Goal: Information Seeking & Learning: Compare options

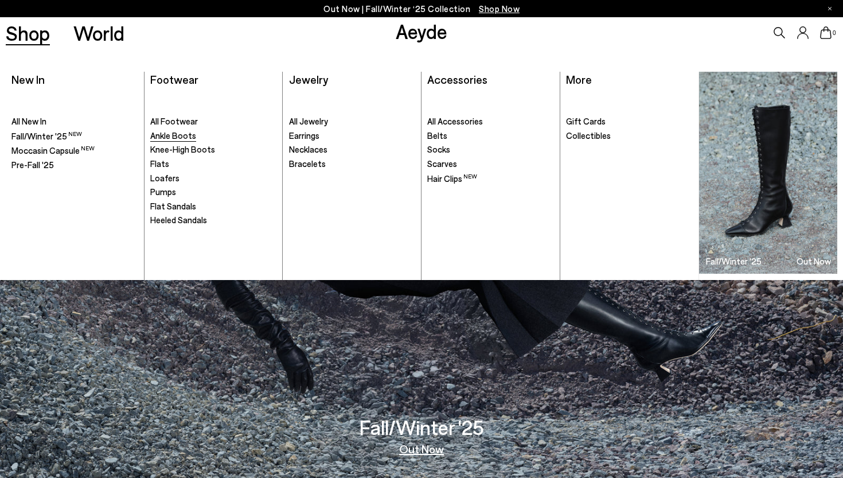
click at [172, 134] on span "Ankle Boots" at bounding box center [173, 135] width 46 height 10
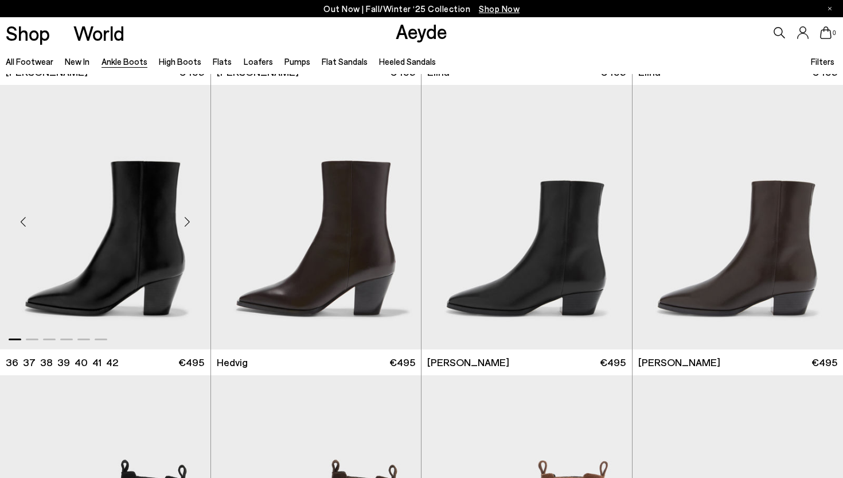
scroll to position [282, 0]
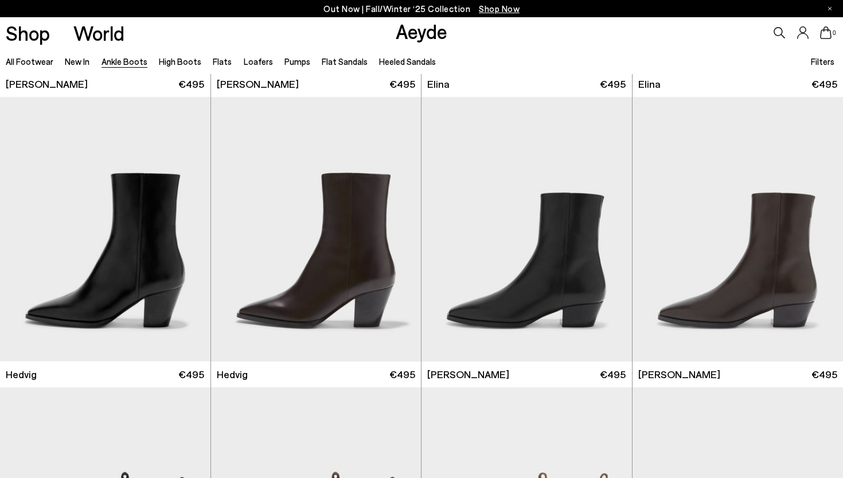
scroll to position [202, 0]
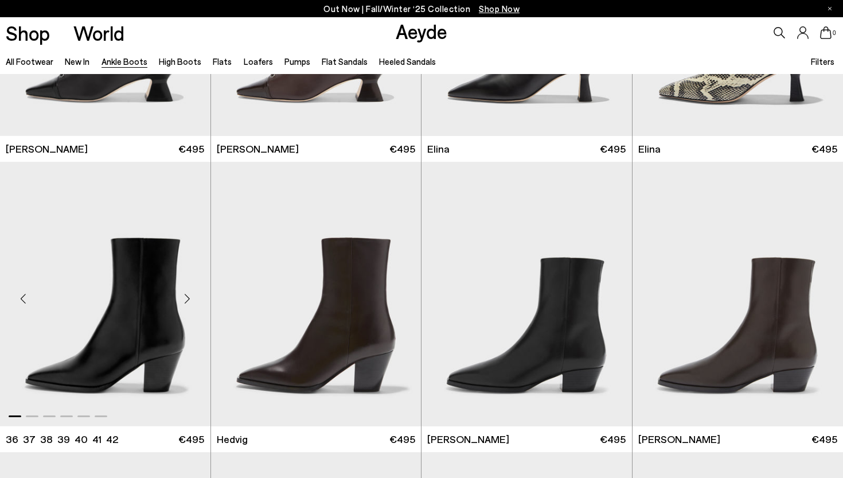
click at [146, 311] on img "1 / 6" at bounding box center [105, 294] width 210 height 264
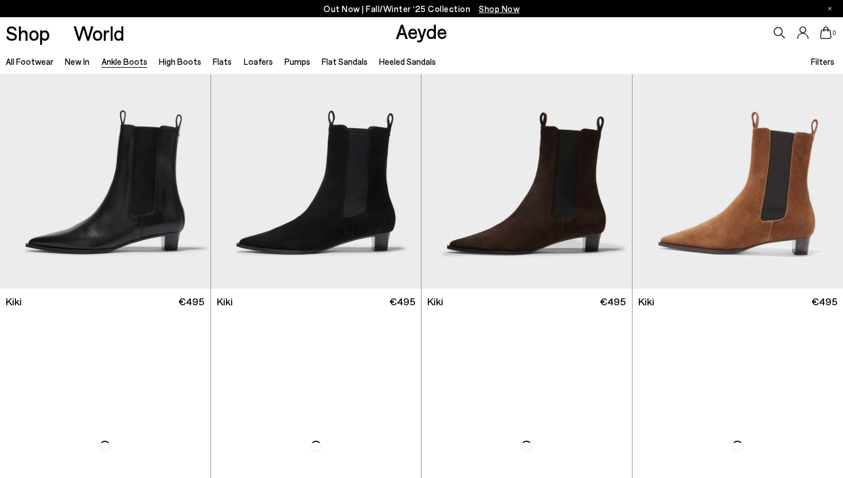
scroll to position [1501, 0]
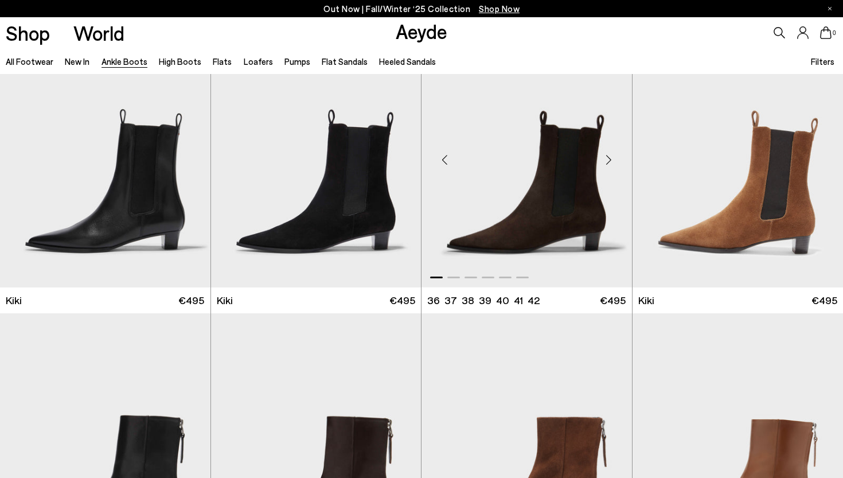
click at [535, 180] on img "1 / 6" at bounding box center [526, 155] width 210 height 264
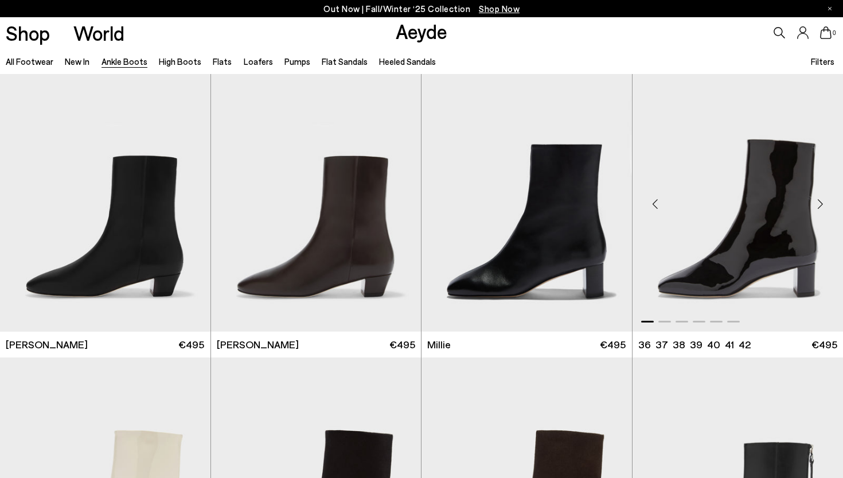
scroll to position [2033, 0]
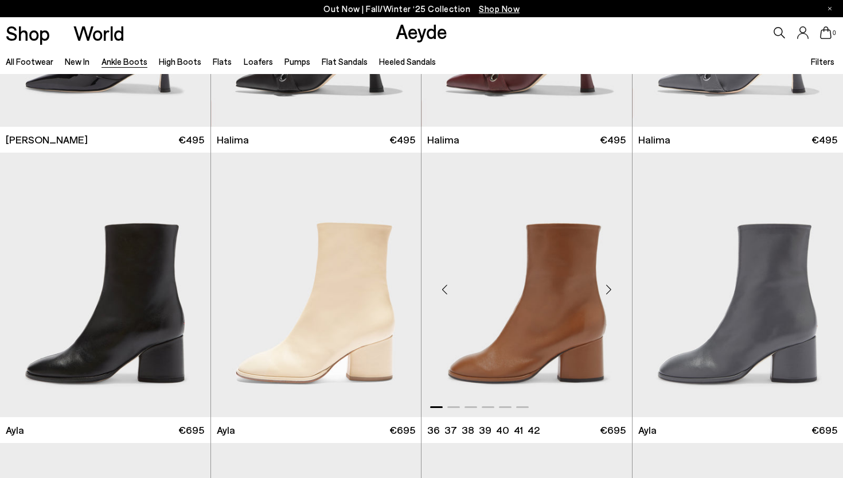
scroll to position [3142, 0]
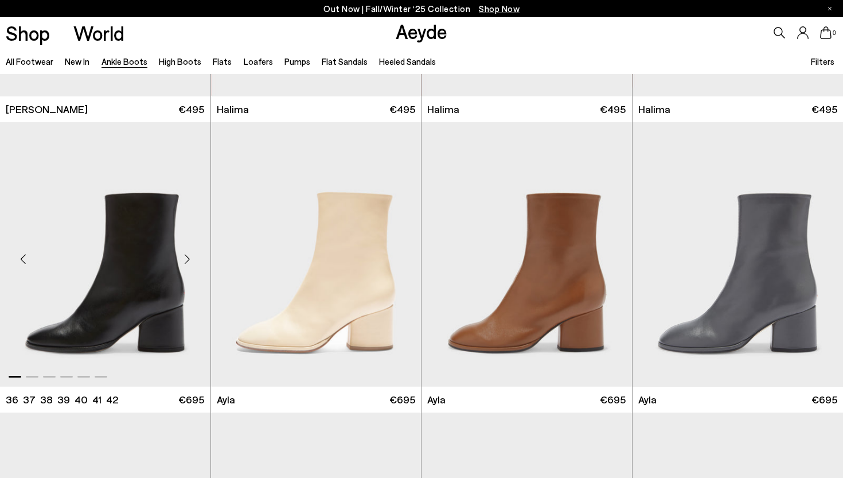
click at [130, 287] on img "1 / 6" at bounding box center [105, 254] width 210 height 264
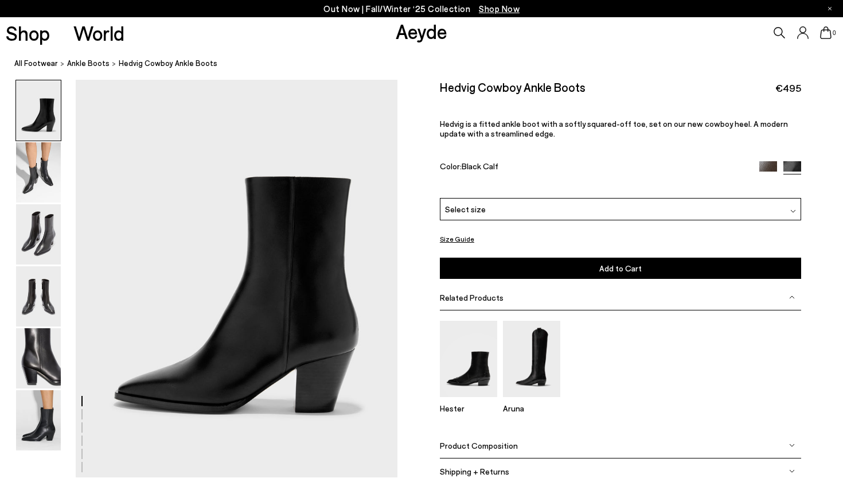
scroll to position [37, 0]
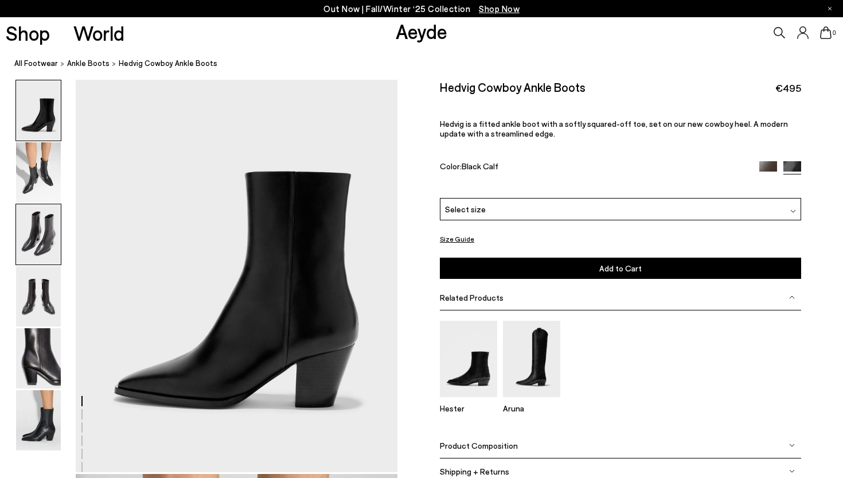
click at [44, 241] on img at bounding box center [38, 234] width 45 height 60
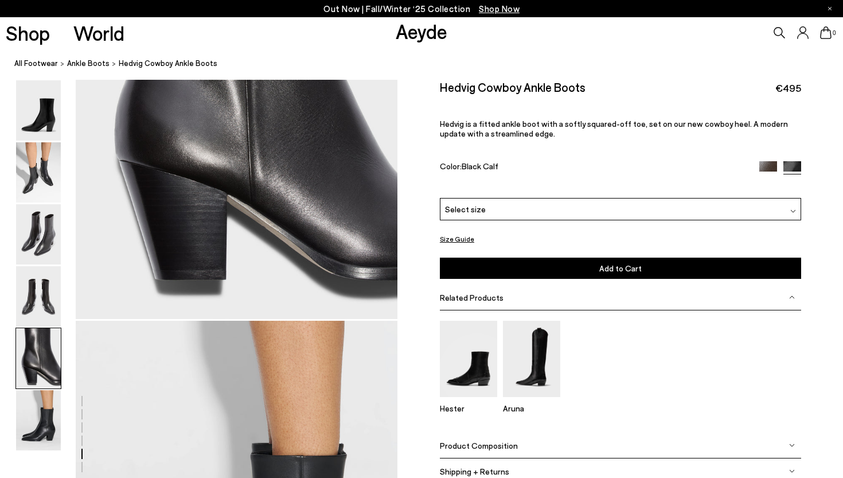
scroll to position [1919, 0]
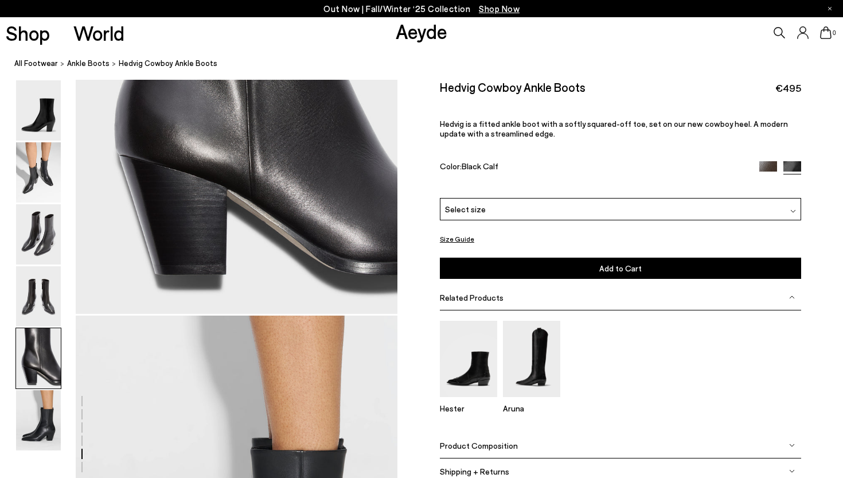
click at [793, 448] on div "Product Composition" at bounding box center [620, 445] width 361 height 26
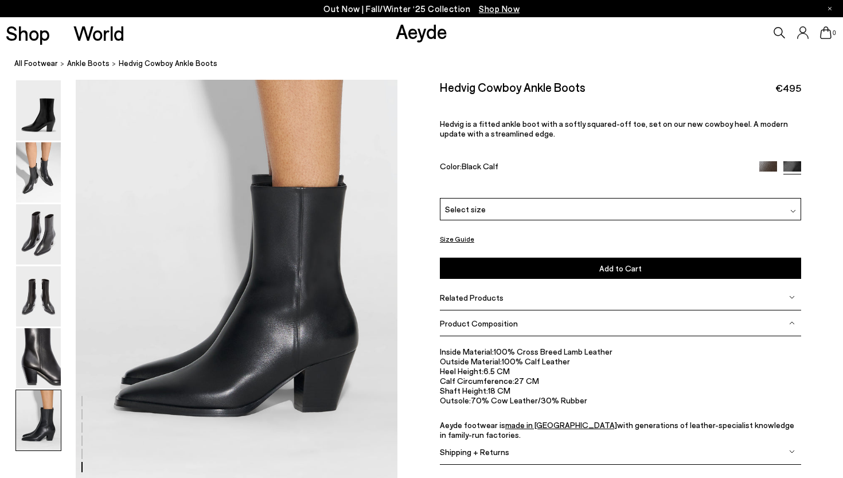
scroll to position [2184, 0]
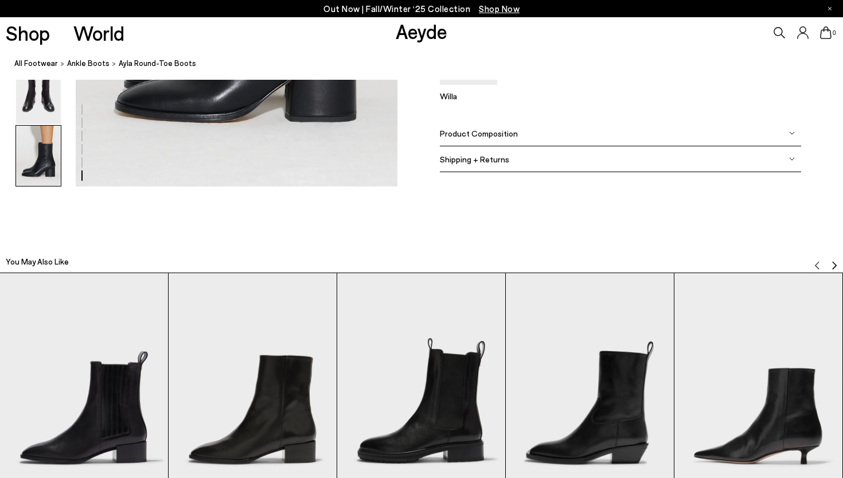
scroll to position [2473, 0]
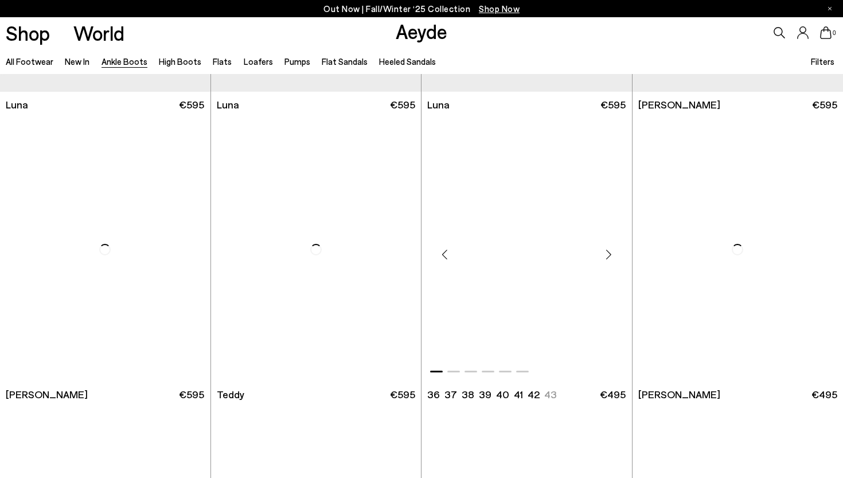
scroll to position [3735, 0]
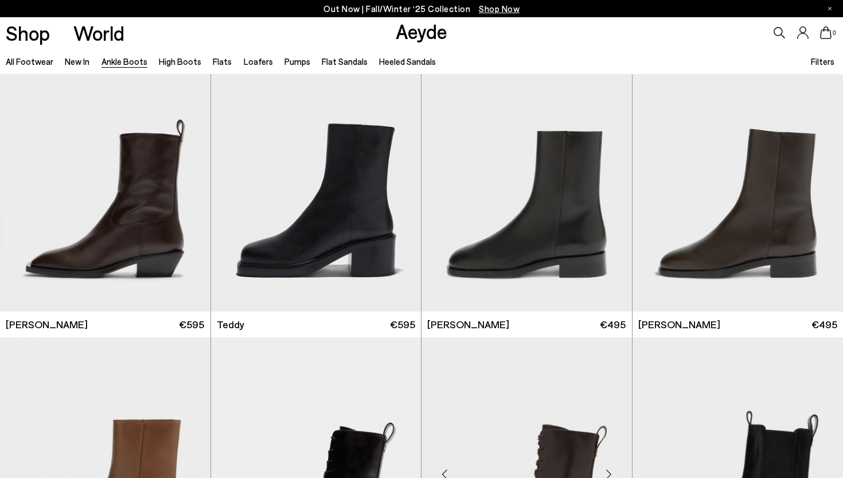
scroll to position [3794, 0]
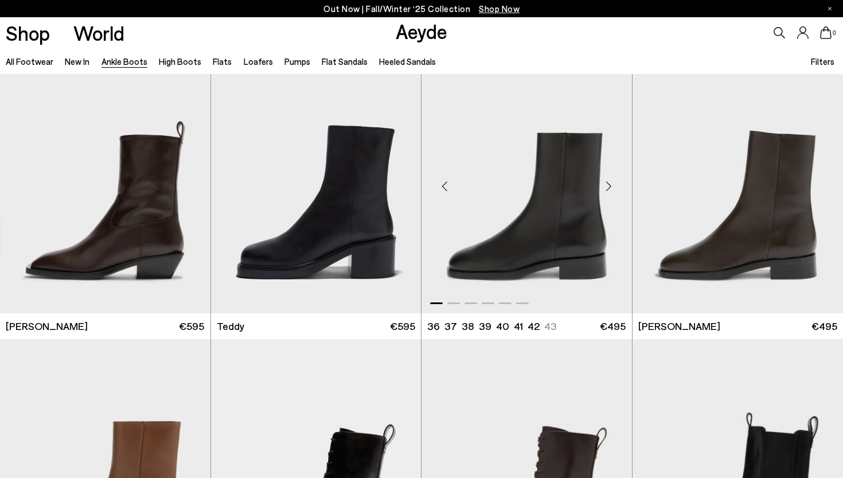
click at [534, 210] on img "1 / 6" at bounding box center [526, 181] width 210 height 264
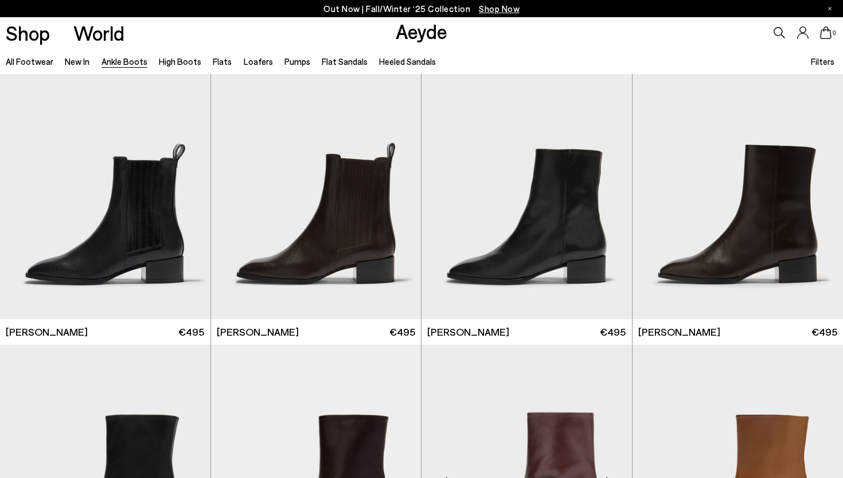
scroll to position [4951, 0]
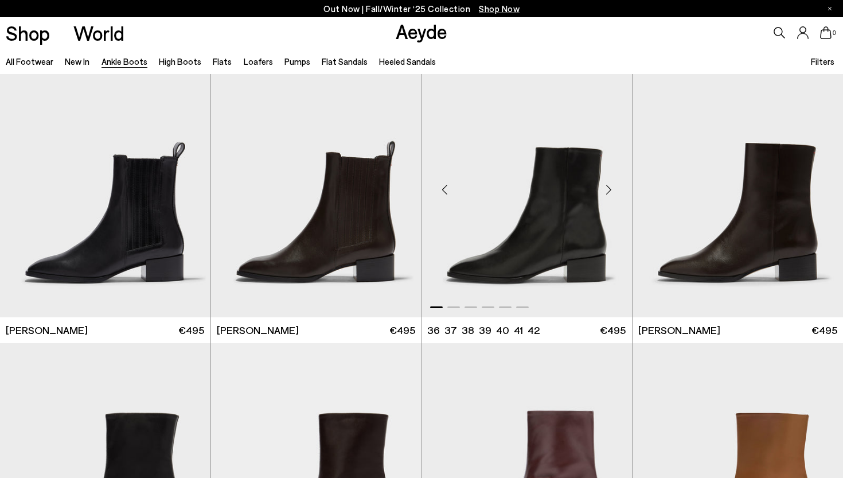
click at [547, 221] on img "1 / 6" at bounding box center [526, 185] width 210 height 264
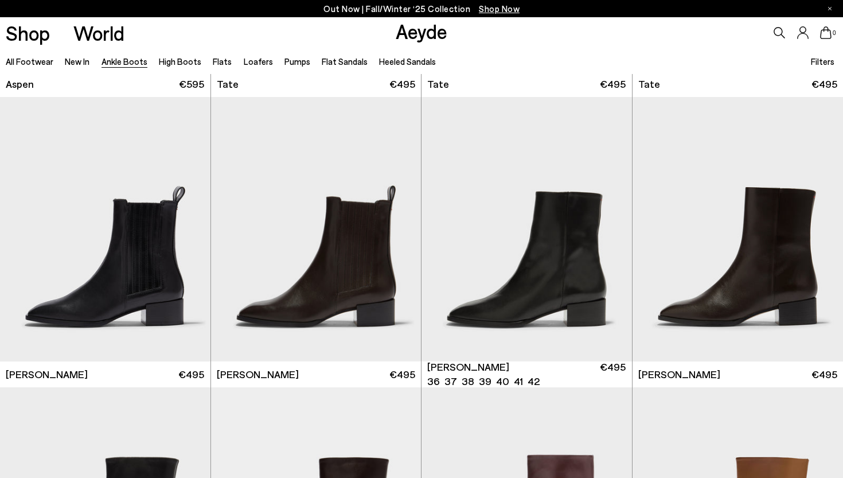
scroll to position [4892, 0]
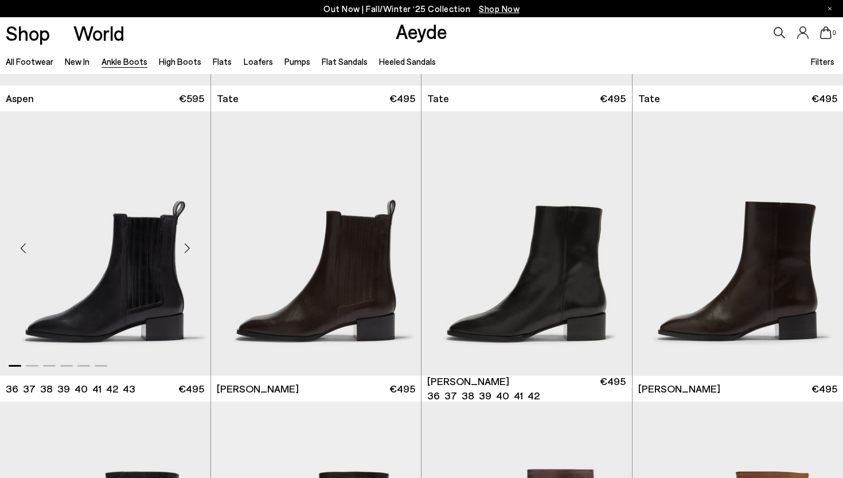
click at [97, 272] on img "1 / 6" at bounding box center [105, 243] width 210 height 264
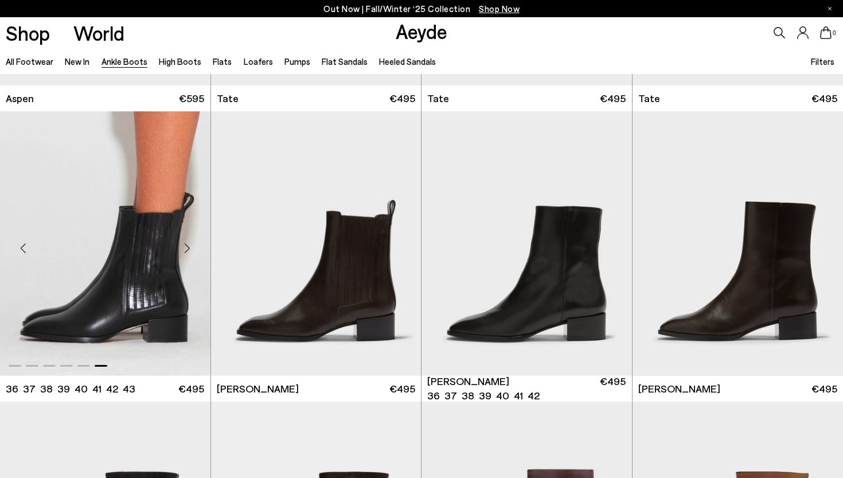
click at [120, 287] on img "6 / 6" at bounding box center [105, 243] width 210 height 264
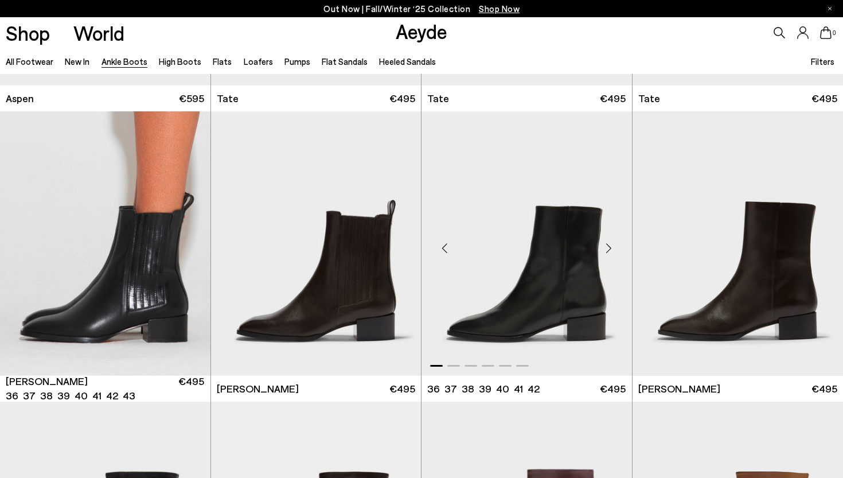
click at [551, 303] on img "1 / 6" at bounding box center [526, 243] width 210 height 264
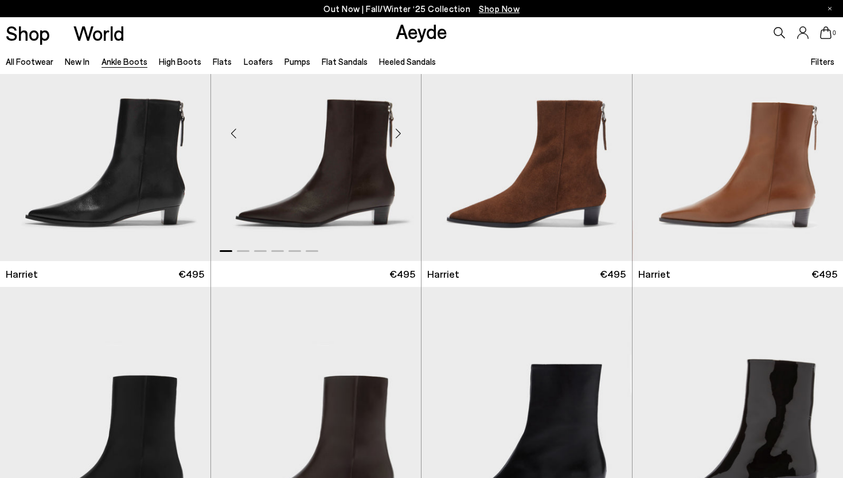
scroll to position [1814, 0]
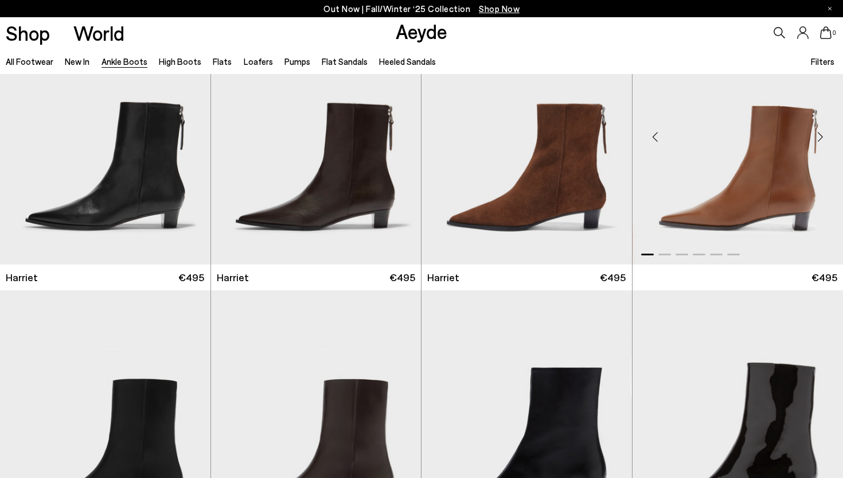
click at [788, 169] on img "1 / 6" at bounding box center [737, 132] width 211 height 264
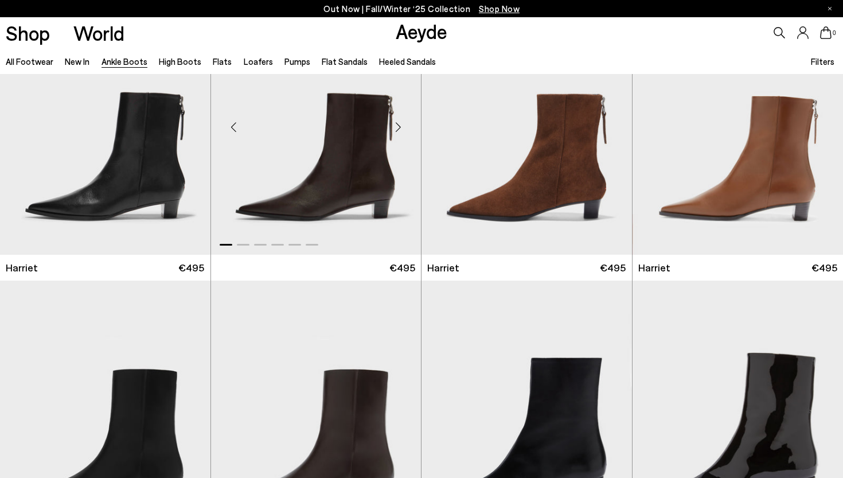
scroll to position [1828, 0]
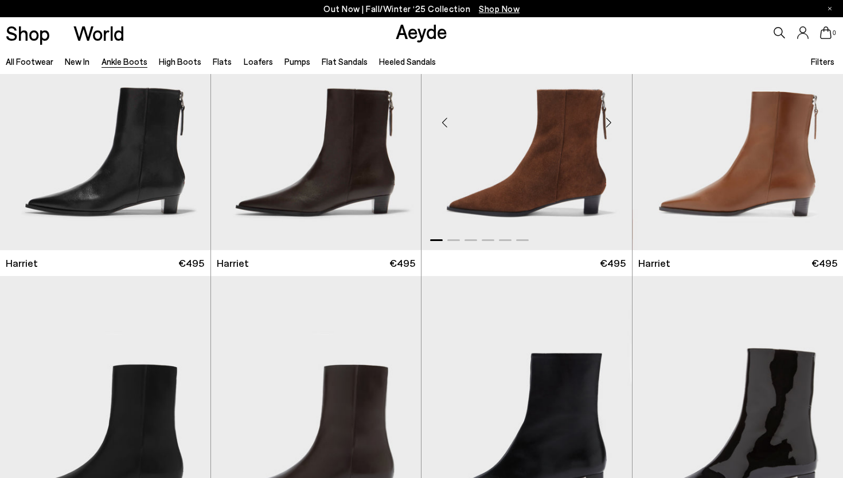
click at [574, 158] on img "1 / 6" at bounding box center [526, 118] width 210 height 264
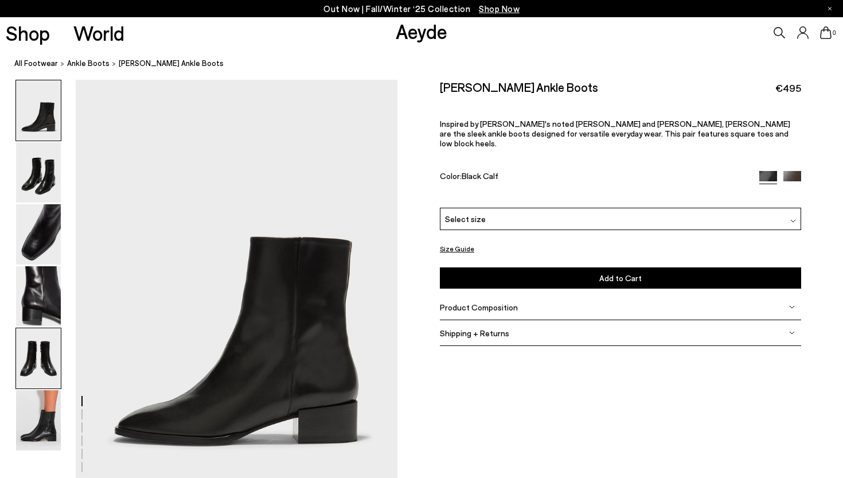
click at [32, 350] on img at bounding box center [38, 358] width 45 height 60
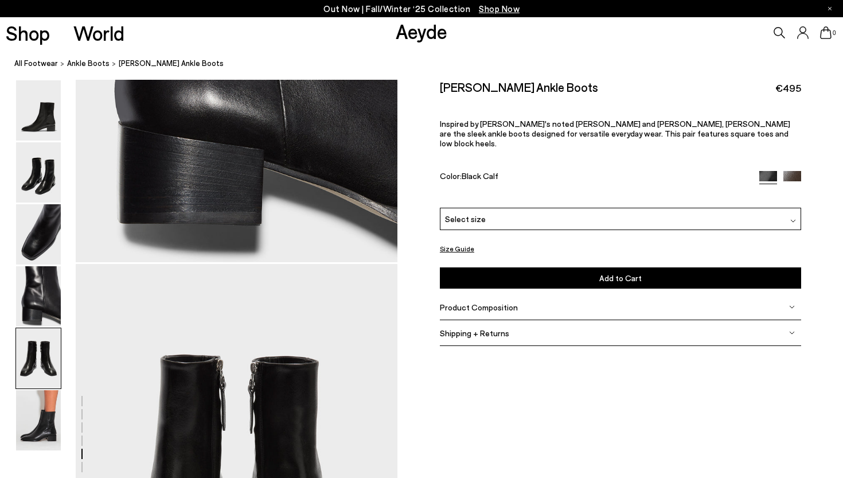
scroll to position [1724, 0]
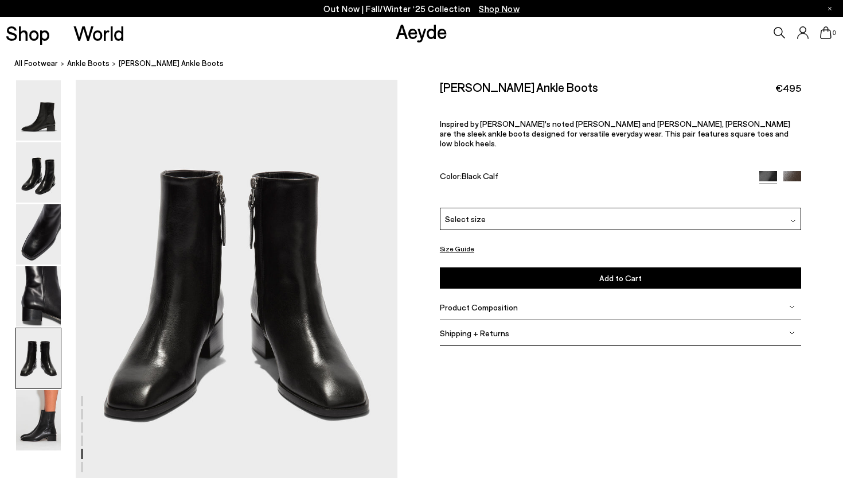
click at [793, 304] on img at bounding box center [792, 307] width 6 height 6
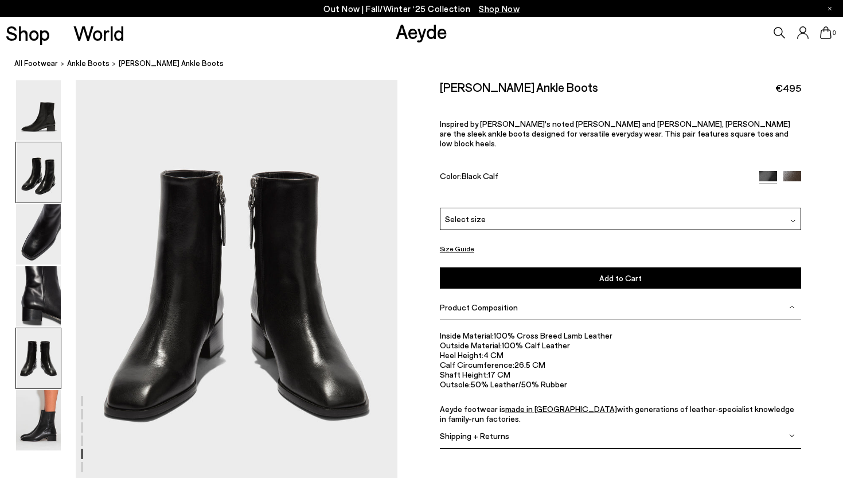
click at [37, 169] on img at bounding box center [38, 172] width 45 height 60
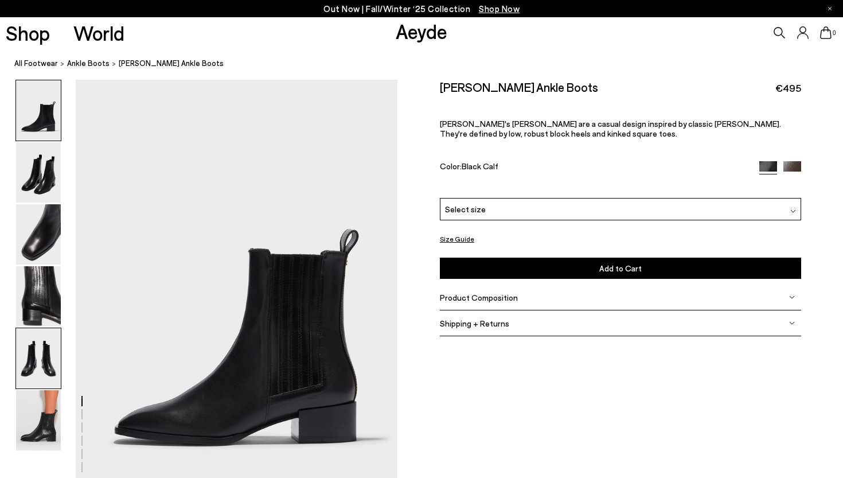
click at [33, 363] on img at bounding box center [38, 358] width 45 height 60
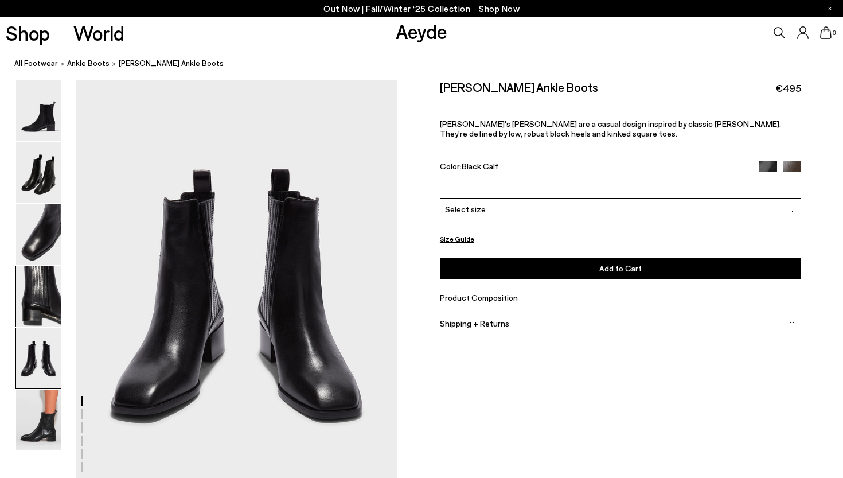
click at [44, 292] on img at bounding box center [38, 296] width 45 height 60
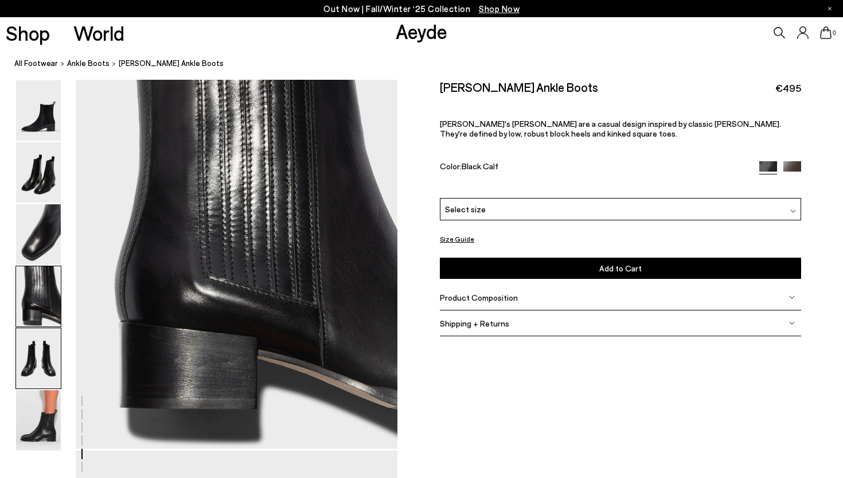
scroll to position [1293, 0]
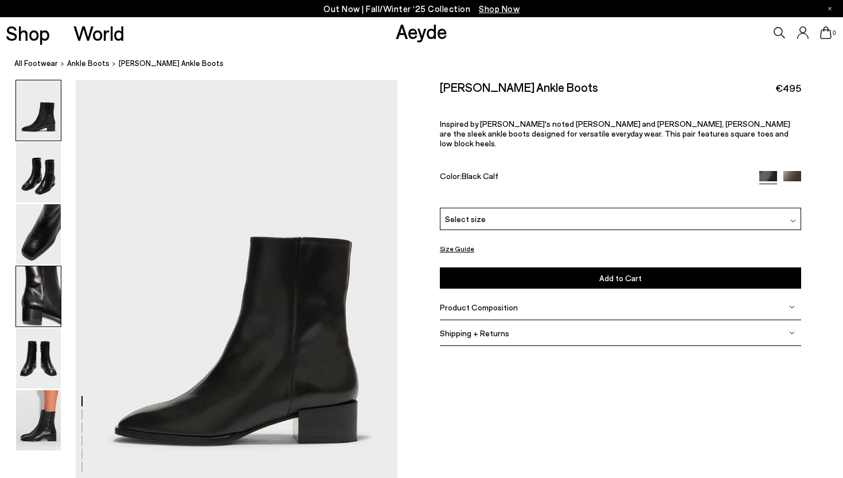
click at [42, 288] on img at bounding box center [38, 296] width 45 height 60
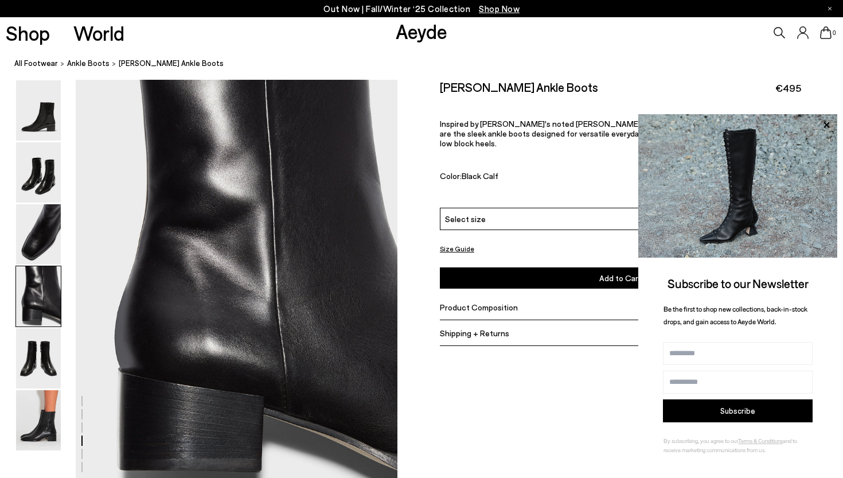
click at [596, 406] on div at bounding box center [421, 78] width 843 height 2583
click at [827, 127] on icon at bounding box center [826, 125] width 6 height 6
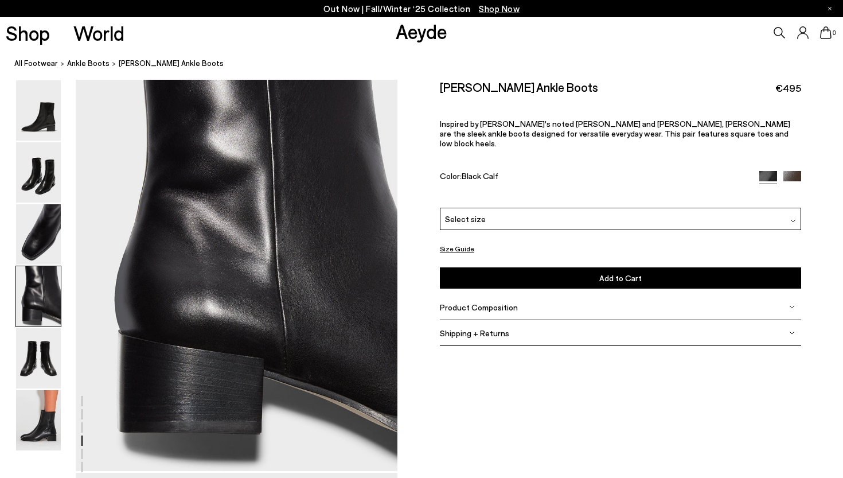
scroll to position [1338, 0]
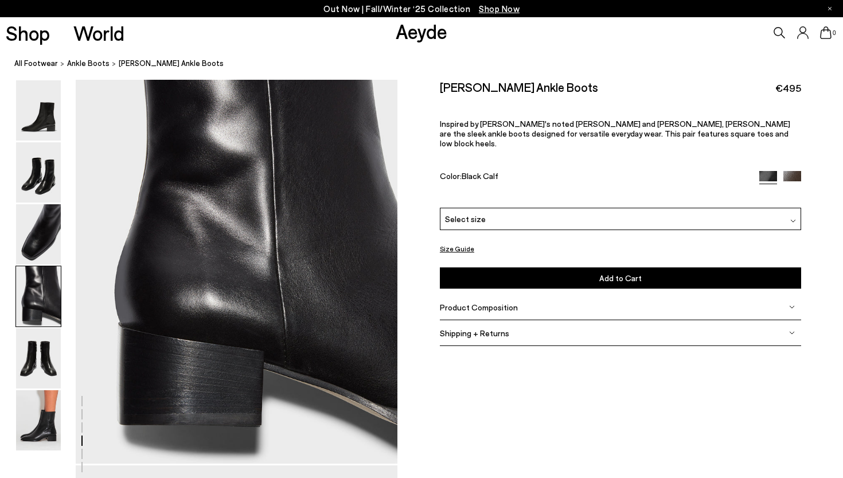
click at [795, 296] on div "Product Composition" at bounding box center [620, 307] width 361 height 26
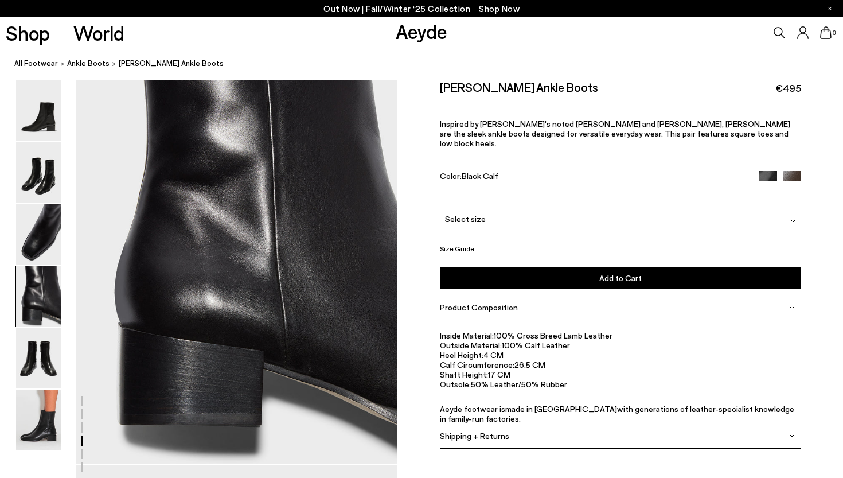
scroll to position [1348, 0]
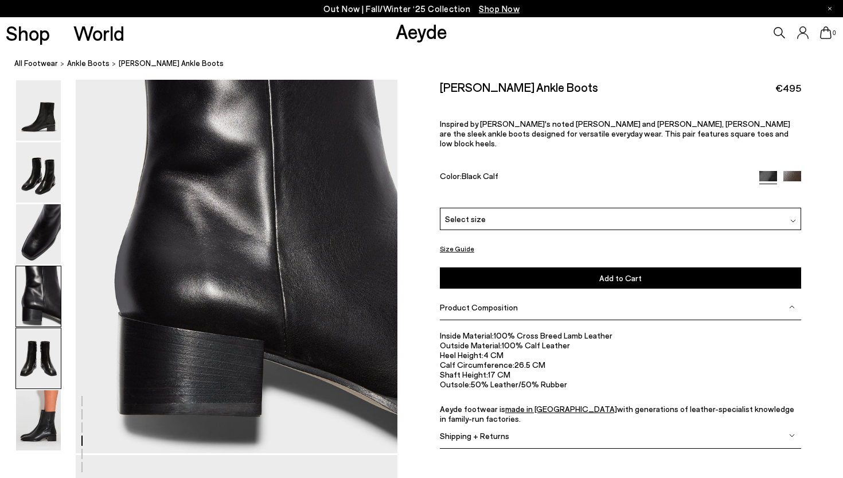
click at [25, 351] on img at bounding box center [38, 358] width 45 height 60
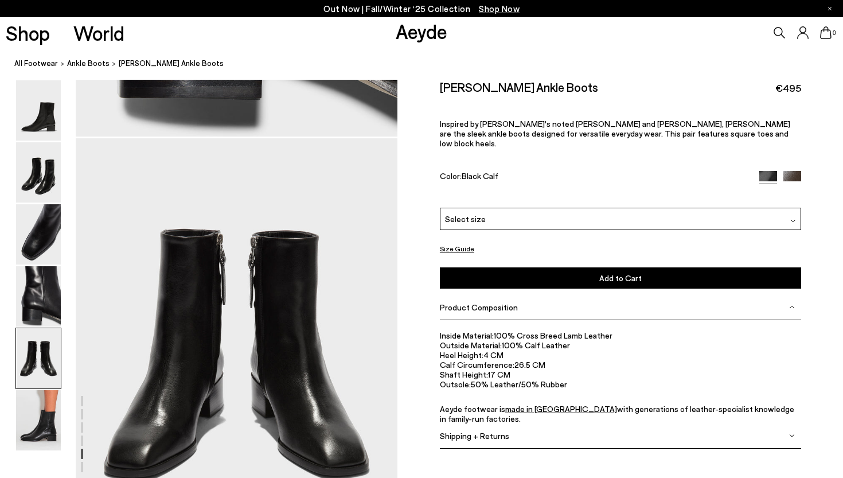
scroll to position [1724, 0]
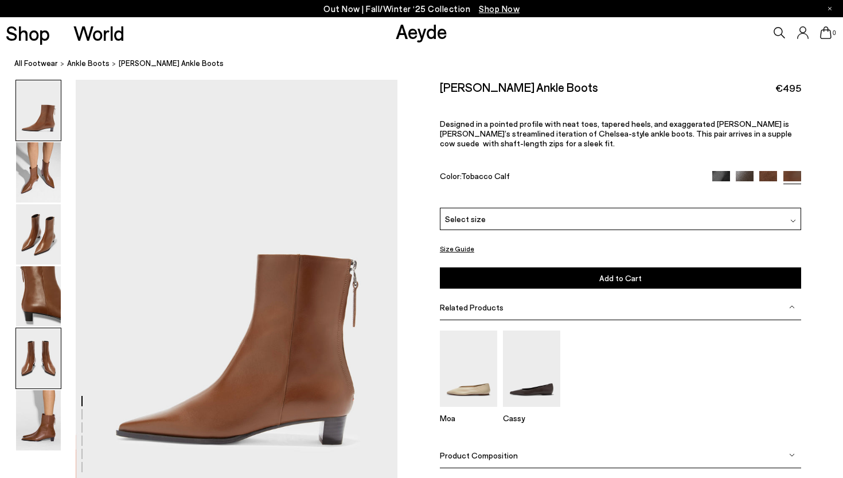
click at [40, 369] on img at bounding box center [38, 358] width 45 height 60
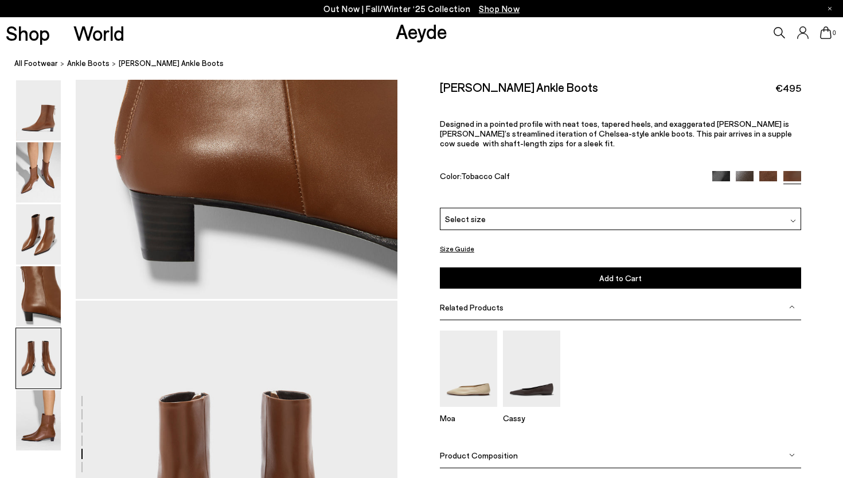
scroll to position [1724, 0]
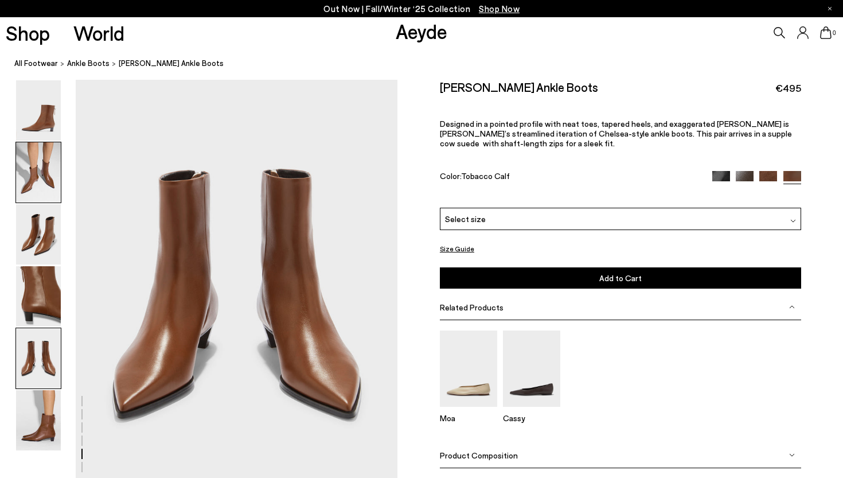
click at [40, 162] on img at bounding box center [38, 172] width 45 height 60
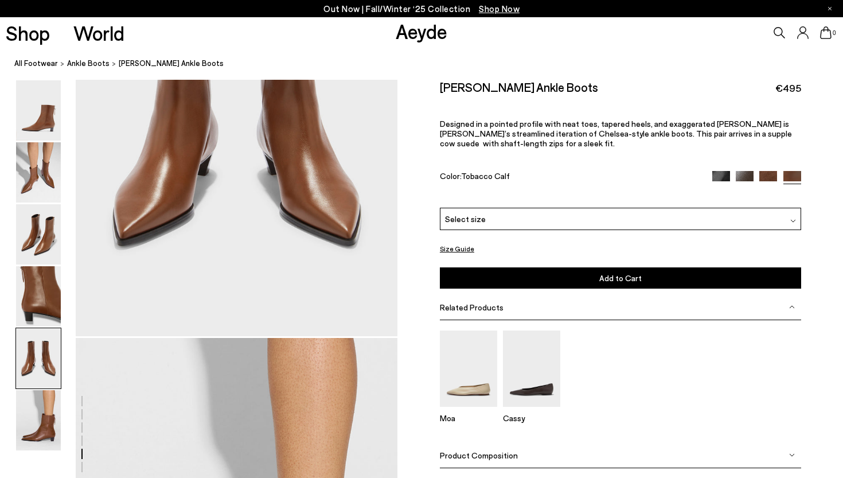
scroll to position [1906, 0]
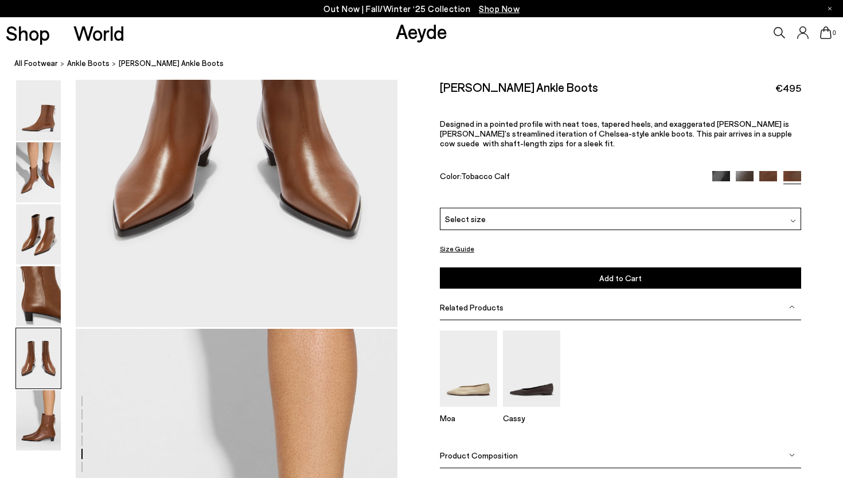
click at [793, 456] on img at bounding box center [792, 455] width 6 height 6
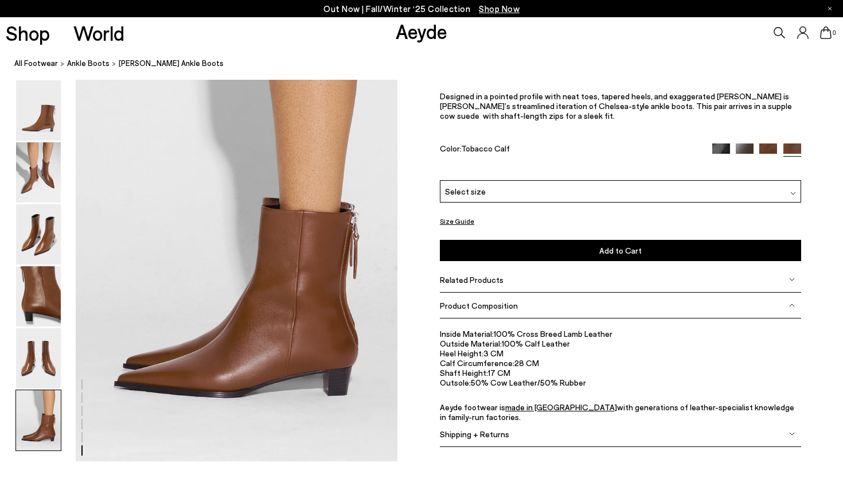
scroll to position [2196, 0]
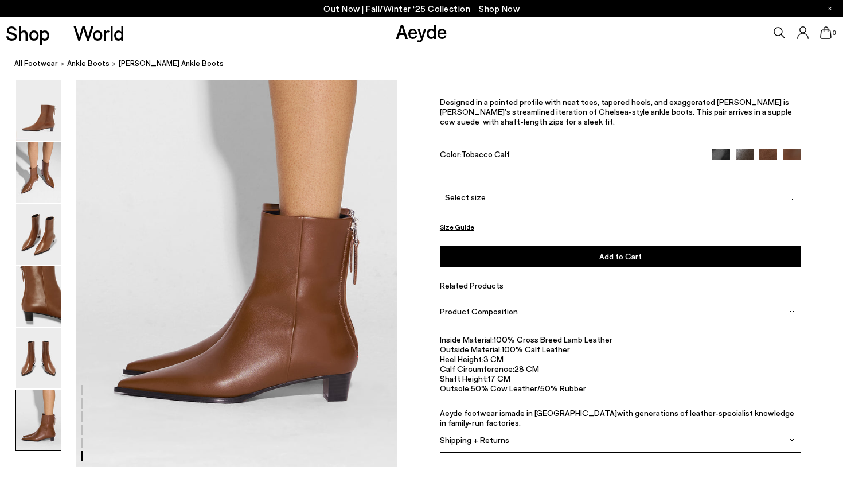
click at [789, 287] on img at bounding box center [792, 285] width 6 height 6
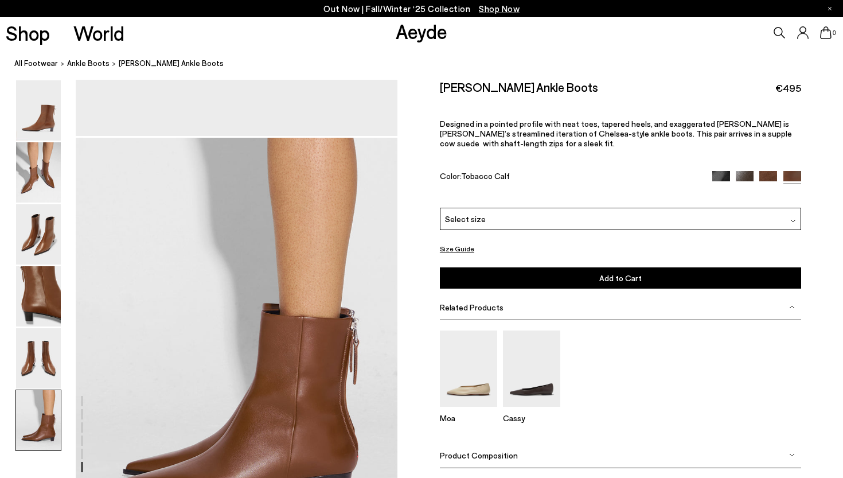
scroll to position [2087, 0]
